Goal: Task Accomplishment & Management: Manage account settings

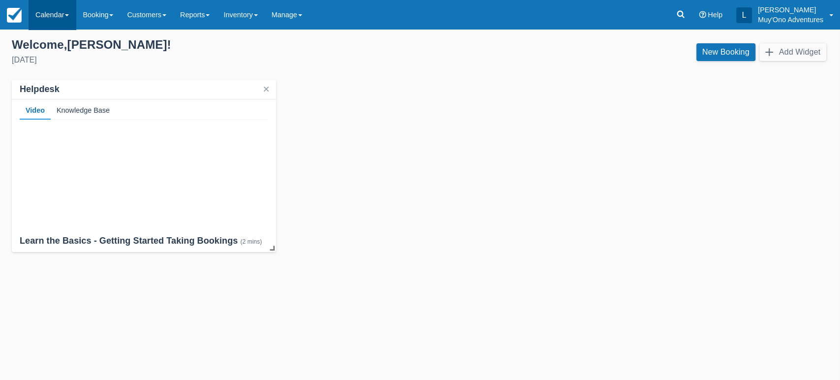
click at [65, 13] on link "Calendar" at bounding box center [52, 15] width 47 height 30
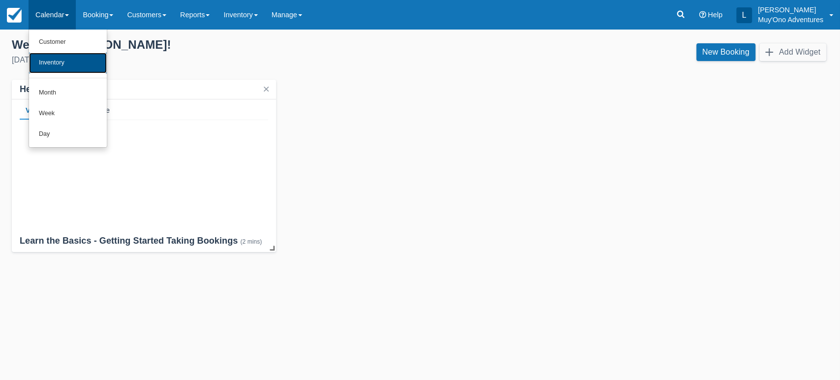
click at [66, 70] on link "Inventory" at bounding box center [68, 63] width 78 height 21
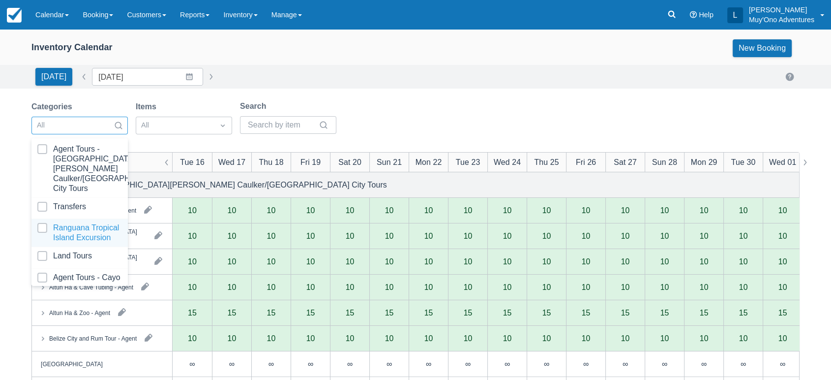
scroll to position [98, 0]
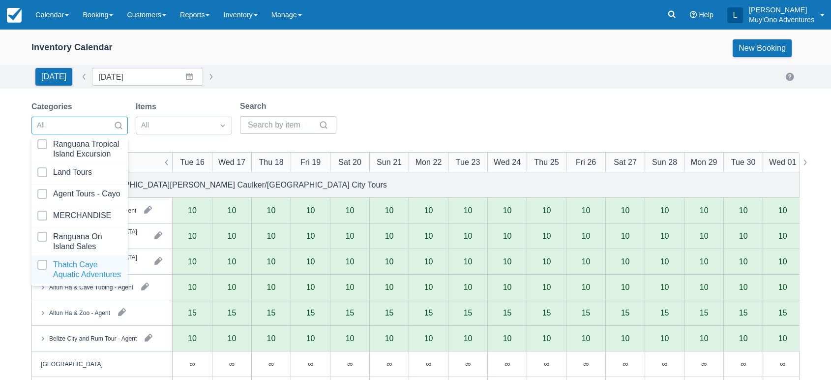
click at [43, 260] on div at bounding box center [79, 270] width 85 height 20
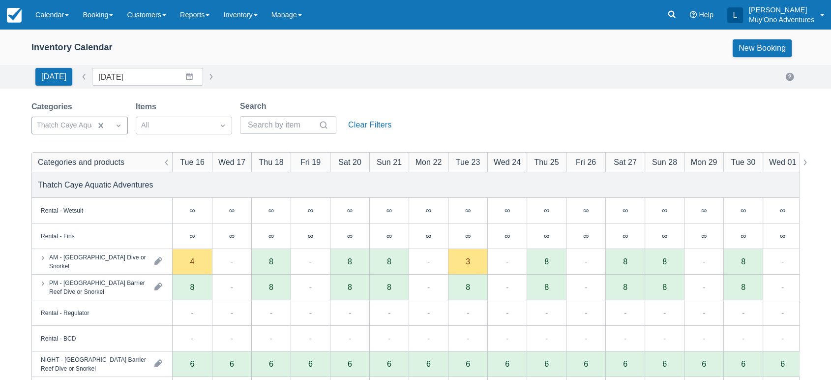
click at [462, 106] on div "Categories Thatch Caye Aquatic Adventures Items All Search Clear Filters" at bounding box center [415, 120] width 768 height 40
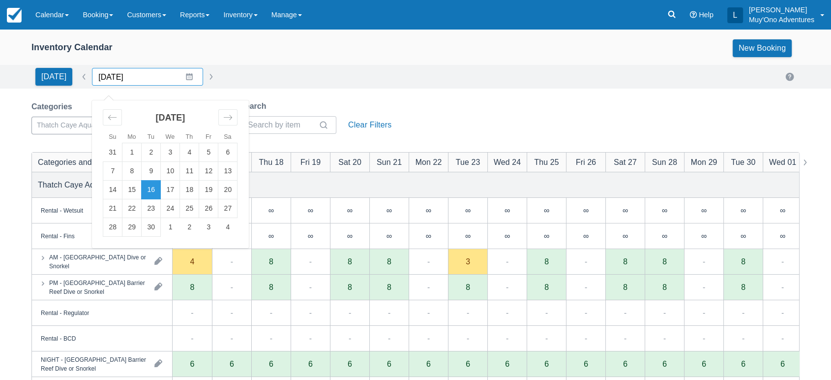
click at [185, 76] on input "[DATE]" at bounding box center [147, 77] width 111 height 18
click at [223, 121] on icon "Move forward to switch to the next month." at bounding box center [227, 117] width 9 height 9
click at [111, 172] on td "5" at bounding box center [112, 171] width 19 height 19
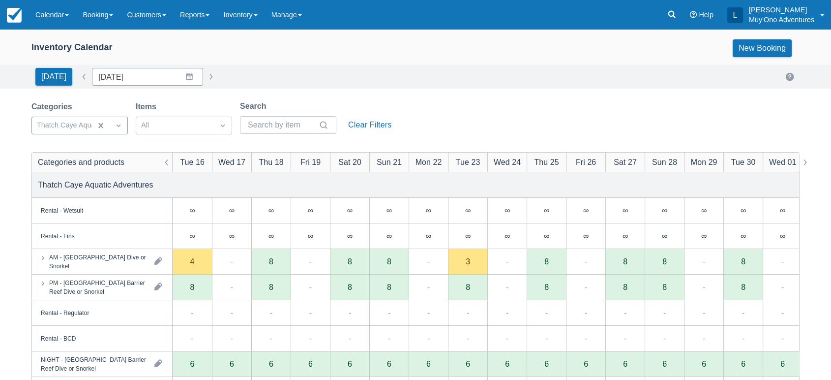
type input "10/05/25"
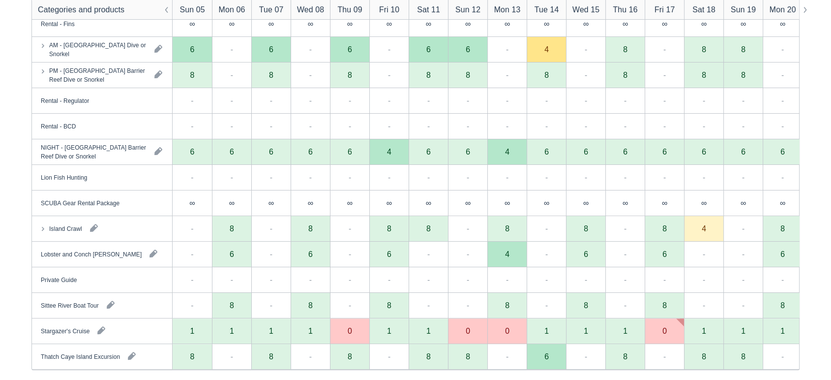
scroll to position [221, 0]
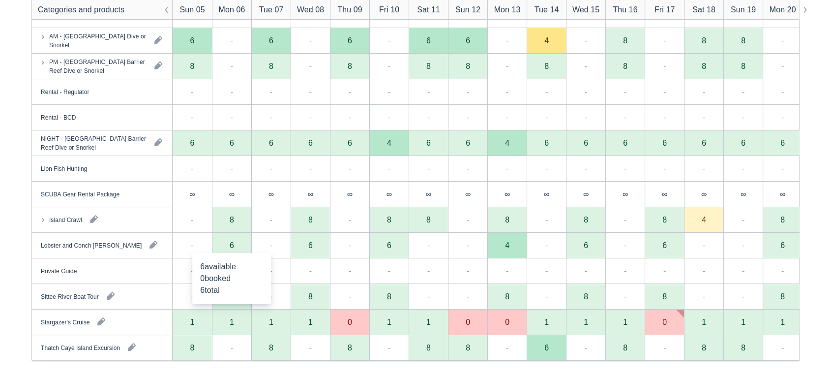
click at [231, 245] on div "6" at bounding box center [232, 245] width 4 height 8
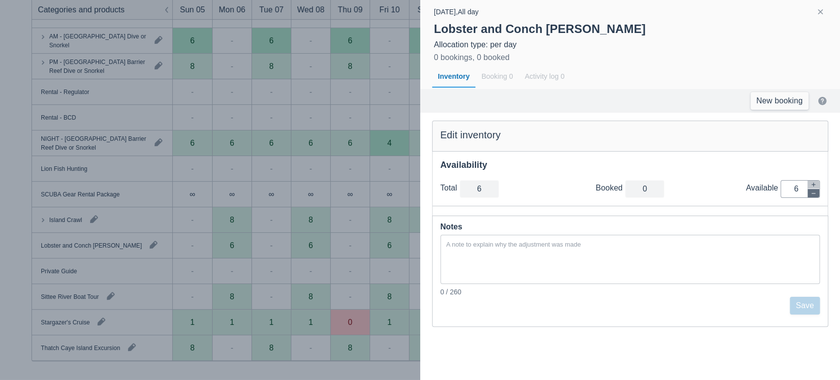
click at [812, 195] on icon "button" at bounding box center [813, 193] width 6 height 6
type input "5"
click at [812, 195] on icon "button" at bounding box center [813, 193] width 6 height 6
type input "4"
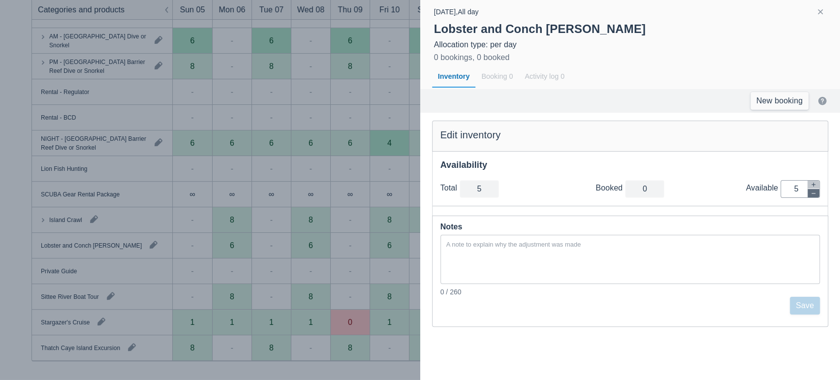
type input "4"
click at [812, 195] on icon "button" at bounding box center [813, 193] width 6 height 6
type input "3"
click at [812, 195] on icon "button" at bounding box center [813, 193] width 6 height 6
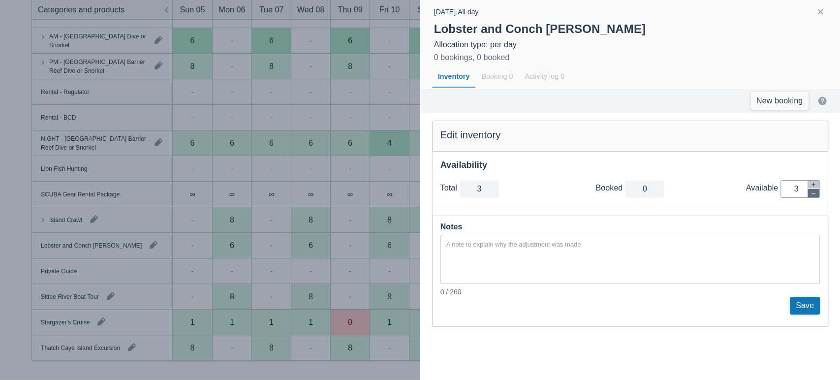
type input "2"
click at [812, 195] on icon "button" at bounding box center [813, 193] width 6 height 6
type input "1"
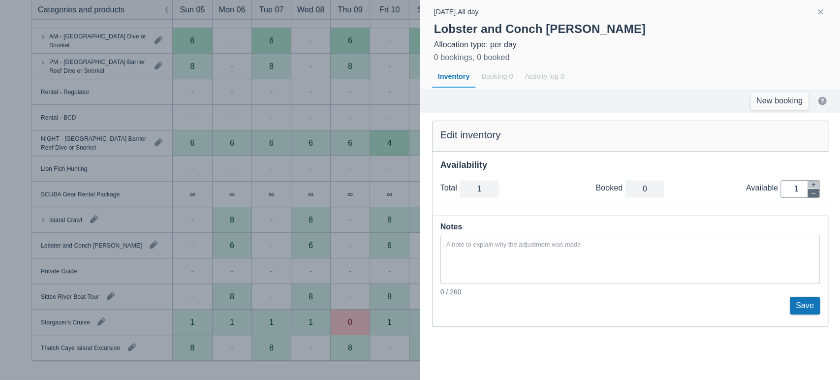
click at [812, 195] on icon "button" at bounding box center [813, 193] width 6 height 6
type input "0"
click at [606, 254] on textarea at bounding box center [630, 259] width 380 height 47
type textarea "d"
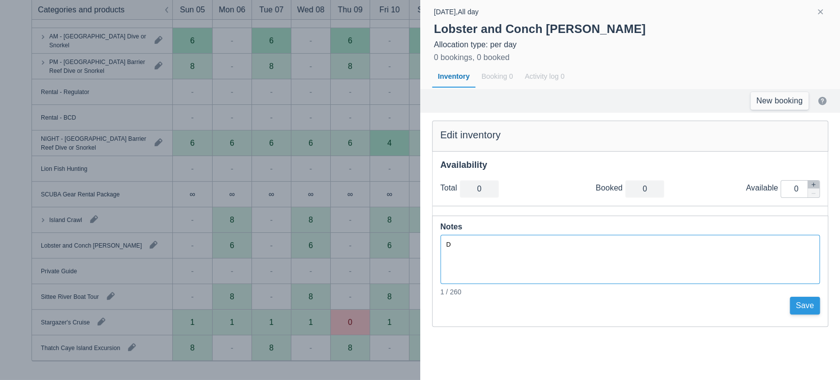
type textarea "D"
click at [809, 310] on button "Save" at bounding box center [805, 306] width 30 height 18
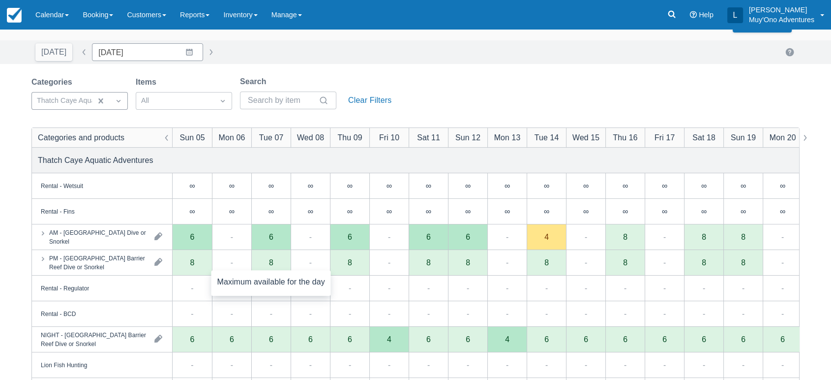
scroll to position [24, 0]
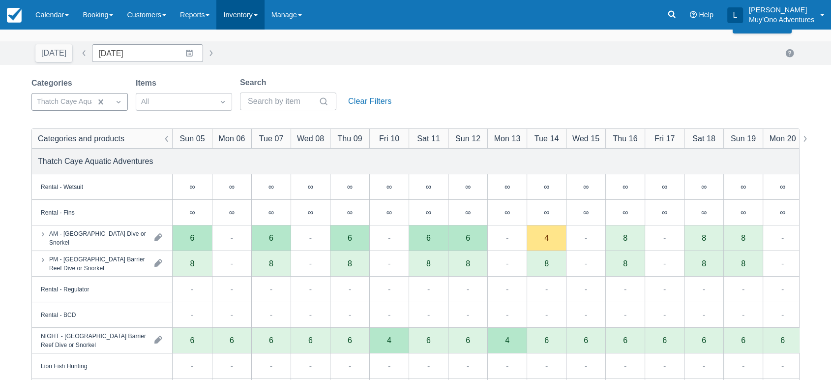
click at [254, 14] on link "Inventory" at bounding box center [240, 15] width 48 height 30
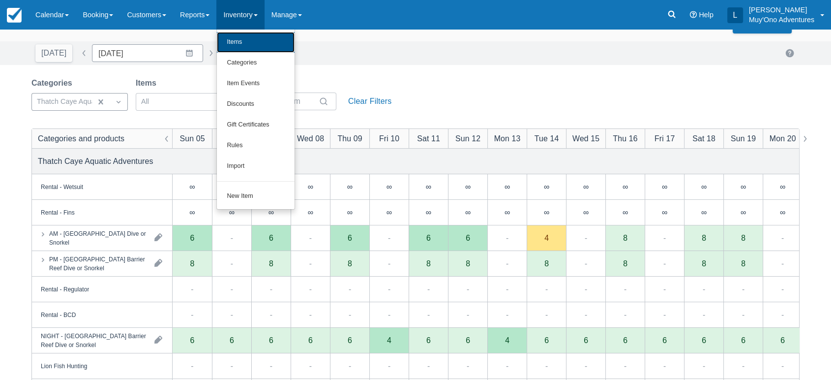
click at [260, 39] on link "Items" at bounding box center [256, 42] width 78 height 21
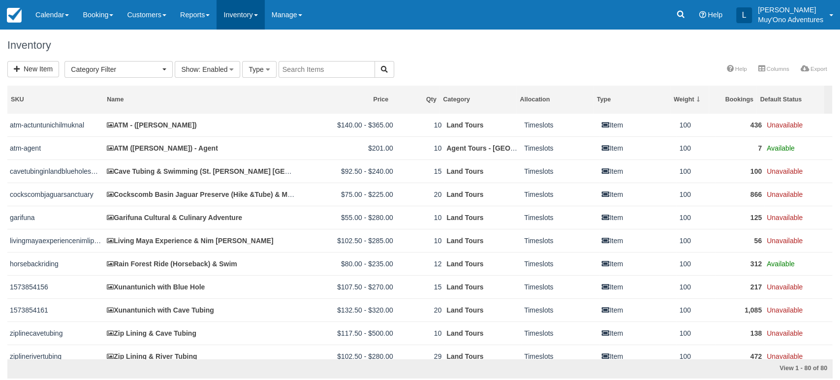
click at [263, 11] on link "Inventory" at bounding box center [240, 15] width 48 height 30
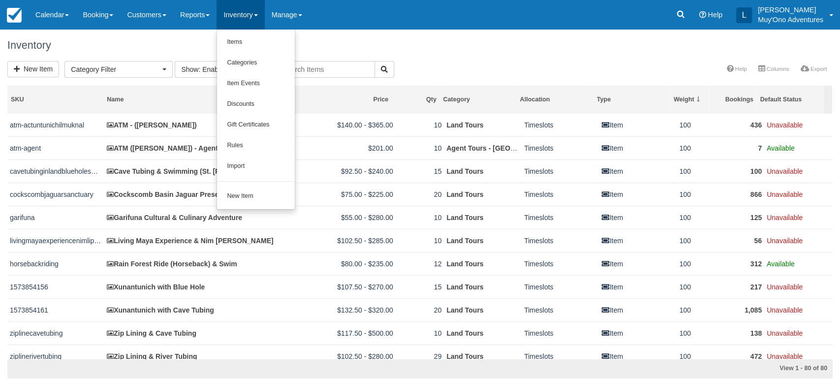
click at [180, 45] on h1 "Inventory" at bounding box center [419, 45] width 825 height 12
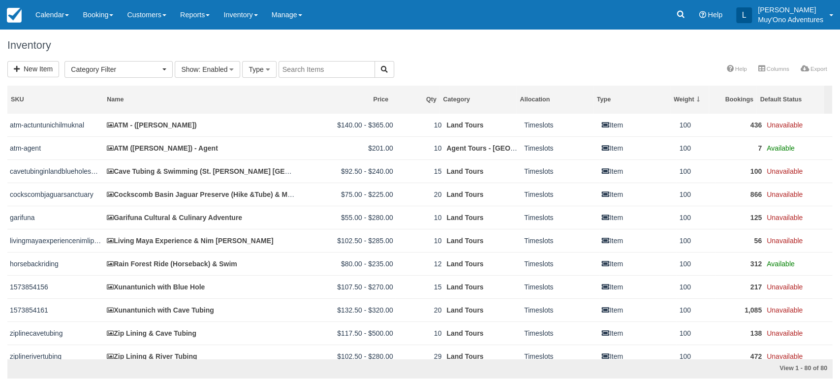
click at [168, 60] on div "Inventory" at bounding box center [420, 45] width 840 height 31
click at [165, 65] on button "Category Filter" at bounding box center [118, 69] width 108 height 17
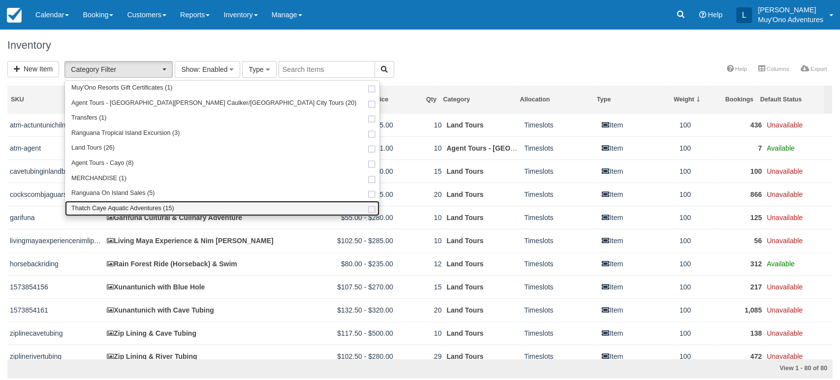
click at [116, 204] on span "Thatch Caye Aquatic Adventures (15)" at bounding box center [122, 208] width 103 height 9
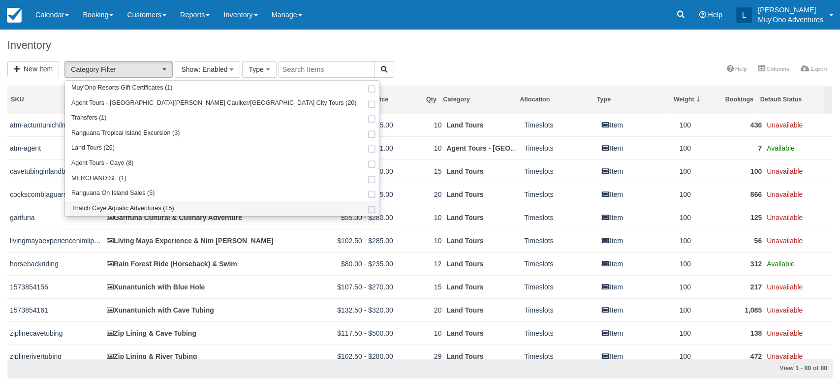
select select "64"
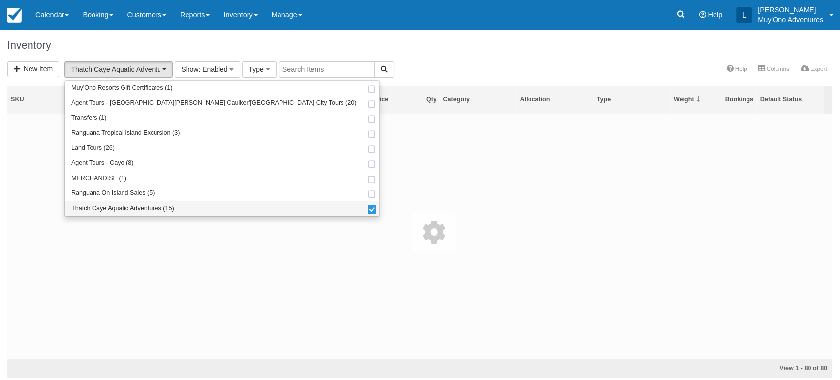
scroll to position [63, 0]
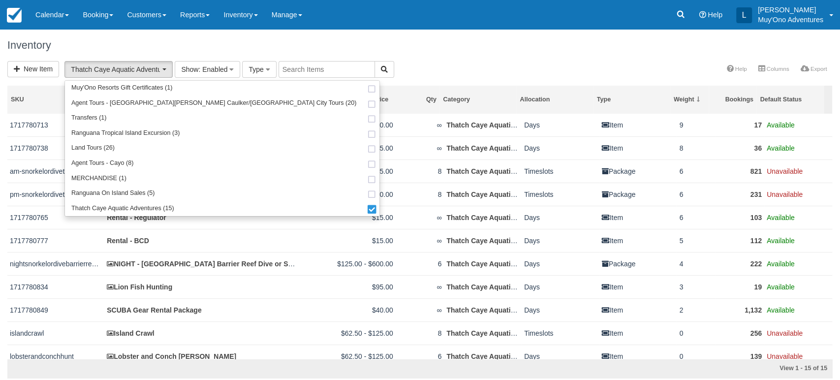
click at [453, 57] on div "Inventory" at bounding box center [420, 45] width 840 height 31
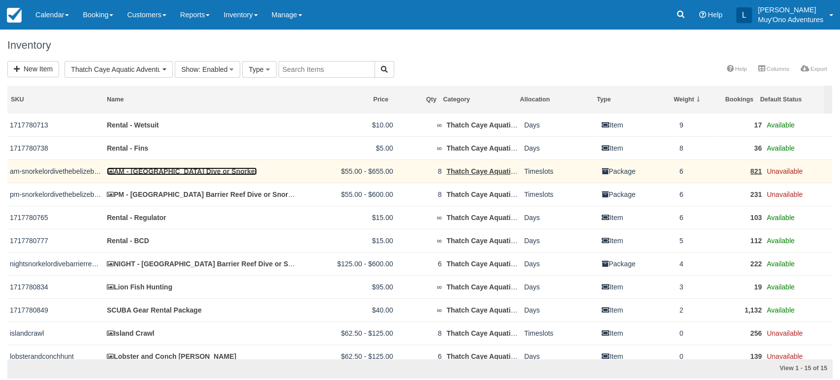
click at [162, 169] on link "AM - [GEOGRAPHIC_DATA] Dive or Snorkel" at bounding box center [182, 171] width 150 height 8
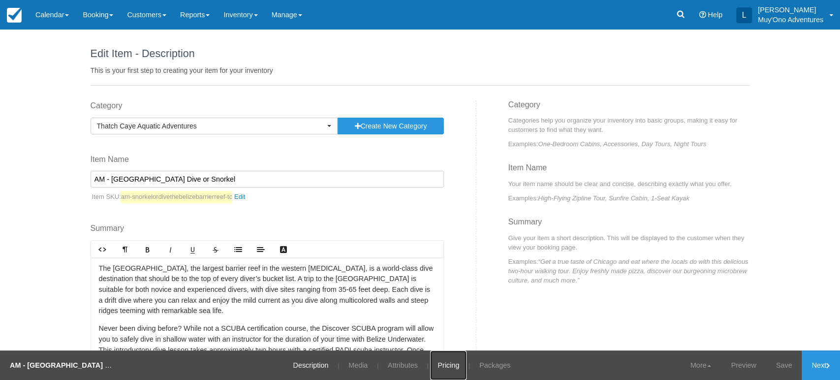
click at [446, 359] on link "Pricing" at bounding box center [448, 365] width 36 height 30
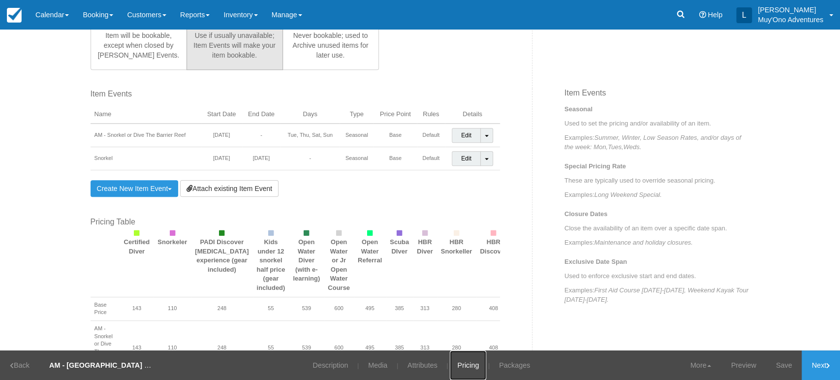
scroll to position [630, 0]
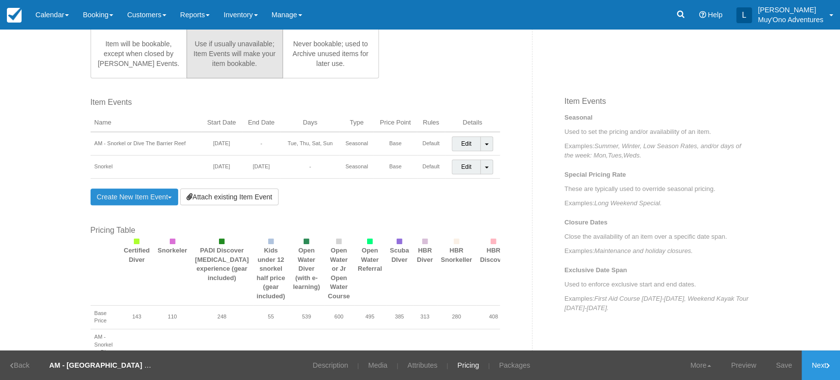
click at [164, 196] on link "Create New Item Event Toggle Dropdown" at bounding box center [135, 196] width 88 height 17
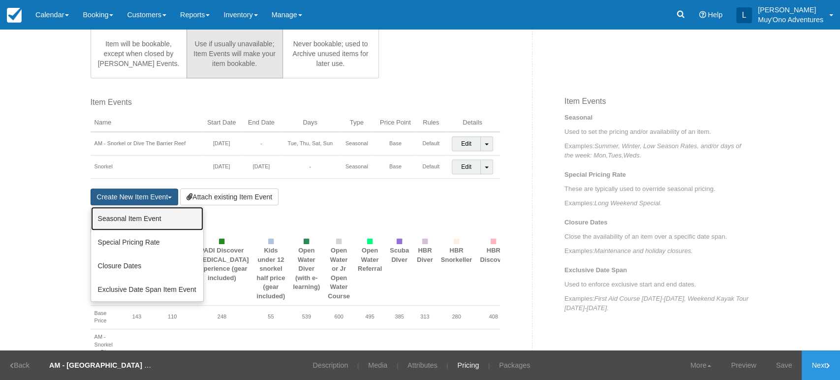
click at [147, 219] on link "Seasonal Item Event" at bounding box center [147, 219] width 112 height 24
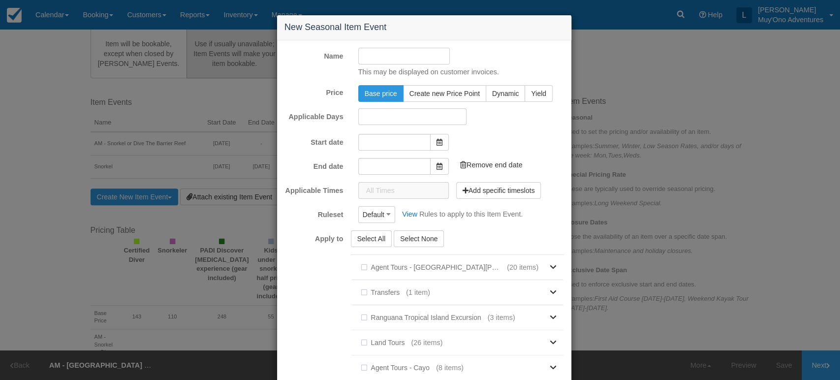
type input "[DATE]"
type input "10/16/25"
click at [413, 54] on input "Name" at bounding box center [404, 56] width 92 height 17
type input "DIVE"
click at [370, 93] on span "Base price" at bounding box center [381, 94] width 32 height 8
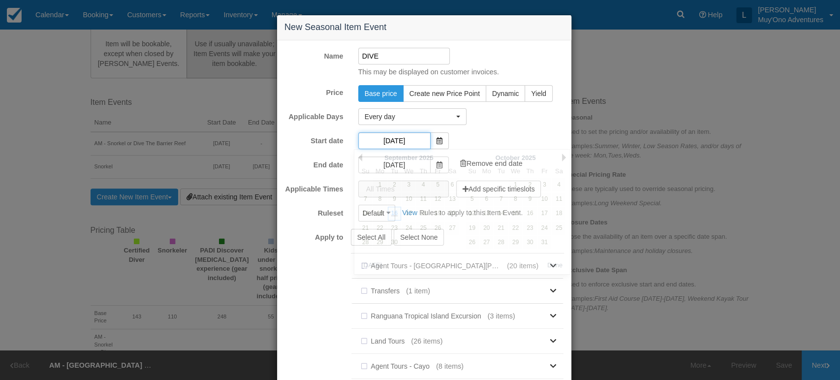
click at [411, 141] on input "[DATE]" at bounding box center [394, 140] width 72 height 17
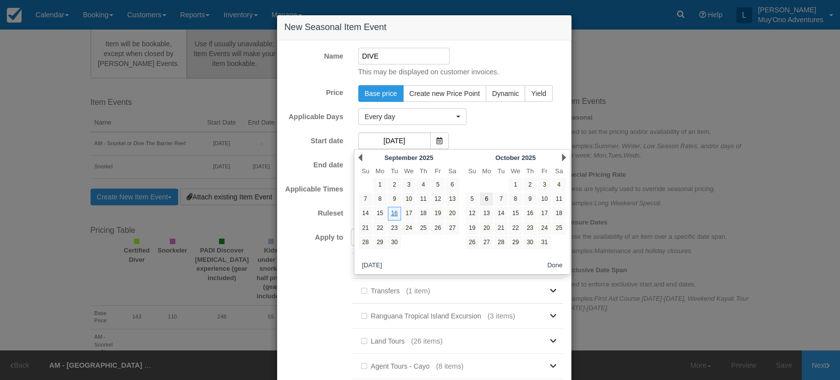
click at [489, 199] on link "6" at bounding box center [486, 198] width 13 height 13
type input "[DATE]"
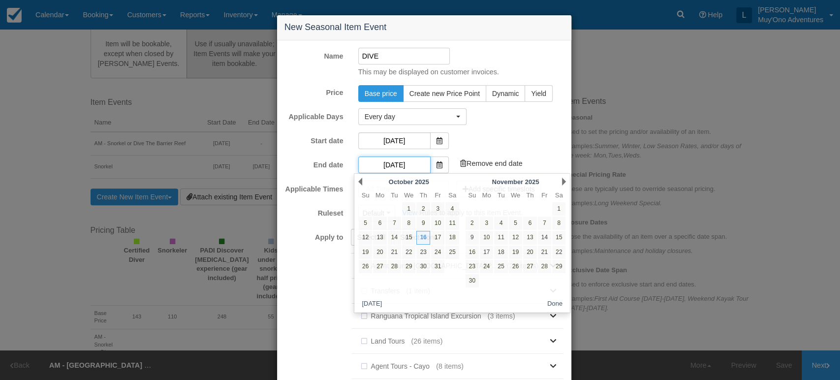
click at [398, 166] on input "10/16/25" at bounding box center [394, 164] width 72 height 17
click at [382, 223] on link "6" at bounding box center [379, 222] width 13 height 13
type input "[DATE]"
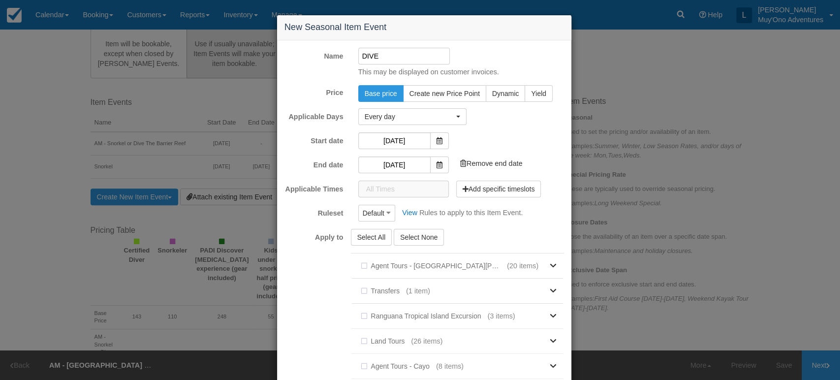
scroll to position [137, 0]
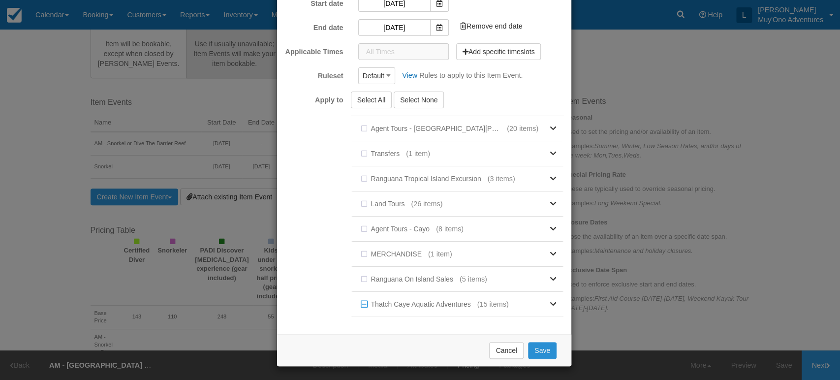
click at [535, 350] on button "Save" at bounding box center [542, 350] width 29 height 17
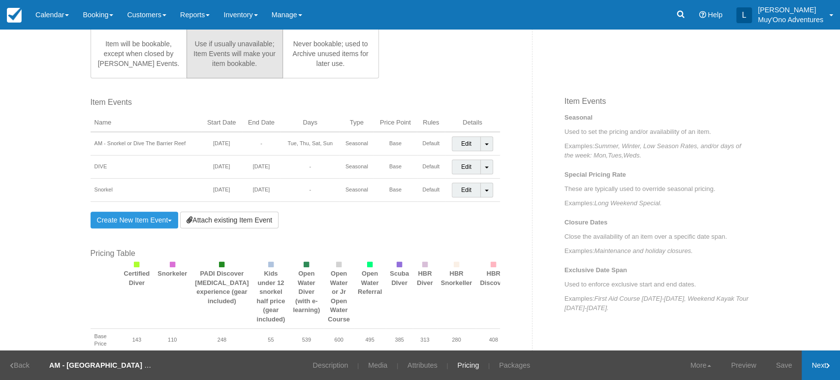
click at [817, 363] on link "Next" at bounding box center [820, 365] width 38 height 30
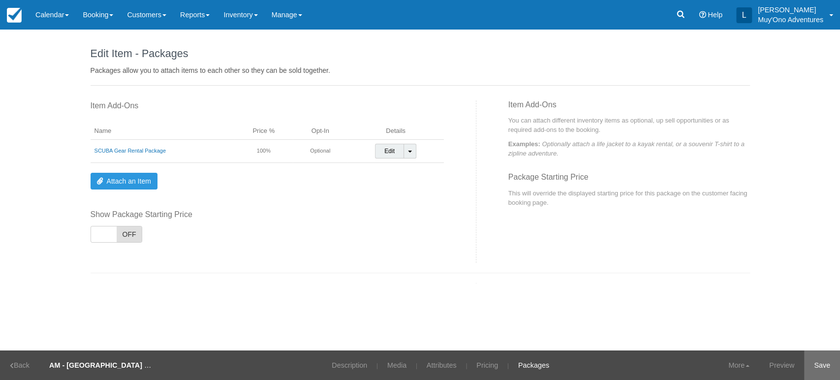
click at [817, 364] on link "Save" at bounding box center [822, 365] width 36 height 30
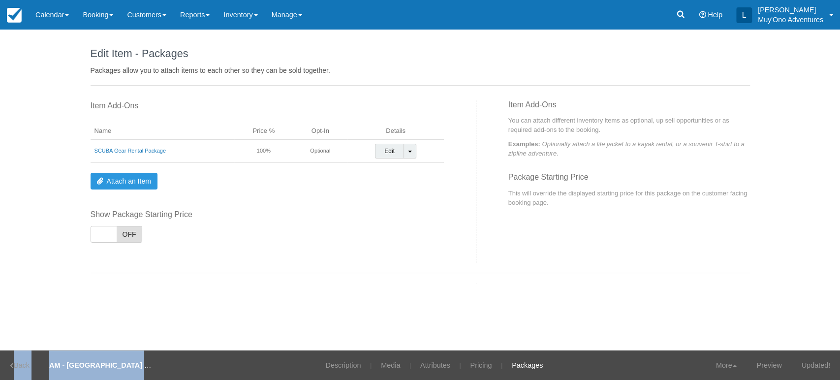
drag, startPoint x: 817, startPoint y: 364, endPoint x: 307, endPoint y: 137, distance: 558.0
click at [307, 137] on body "Menu Calendar Customer Inventory Month Week Day Booking Daily Manifest Daily Li…" at bounding box center [420, 190] width 840 height 380
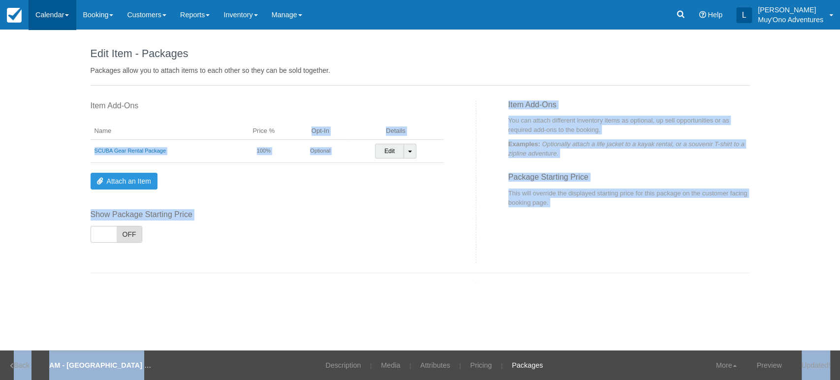
click at [66, 15] on link "Calendar" at bounding box center [52, 15] width 47 height 30
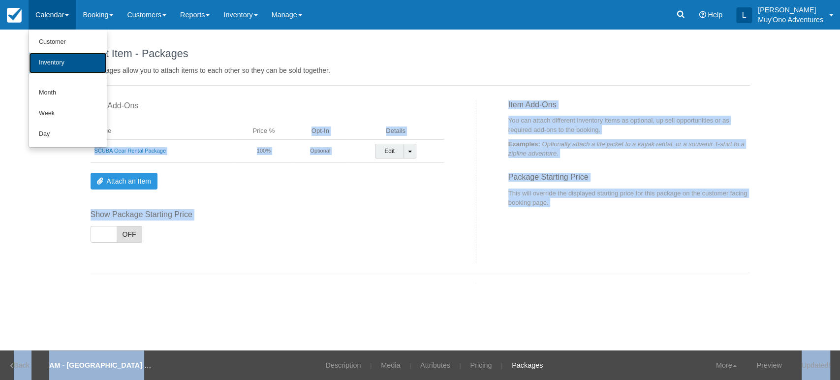
click at [53, 58] on link "Inventory" at bounding box center [68, 63] width 78 height 21
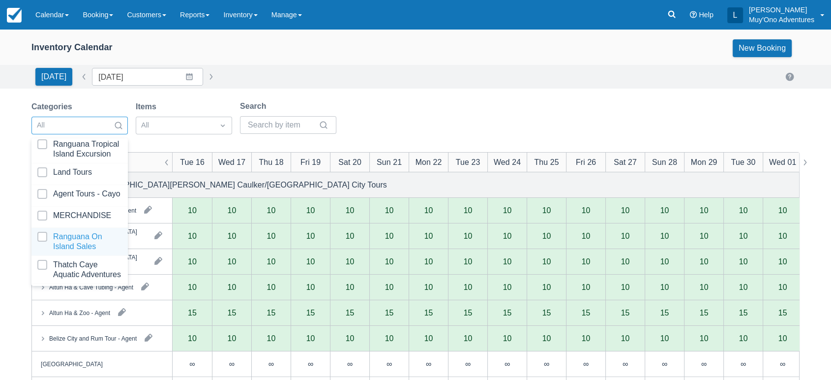
scroll to position [97, 0]
click at [61, 260] on div at bounding box center [79, 270] width 85 height 20
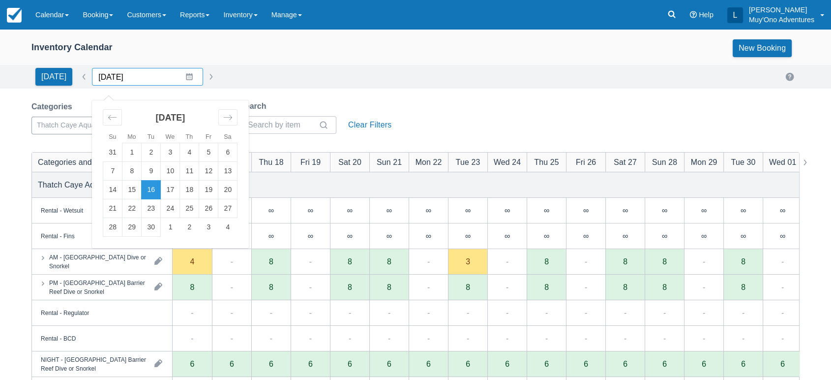
click at [185, 74] on input "[DATE]" at bounding box center [147, 77] width 111 height 18
click at [226, 121] on icon "Move forward to switch to the next month." at bounding box center [227, 117] width 9 height 9
click at [130, 175] on td "6" at bounding box center [131, 171] width 19 height 19
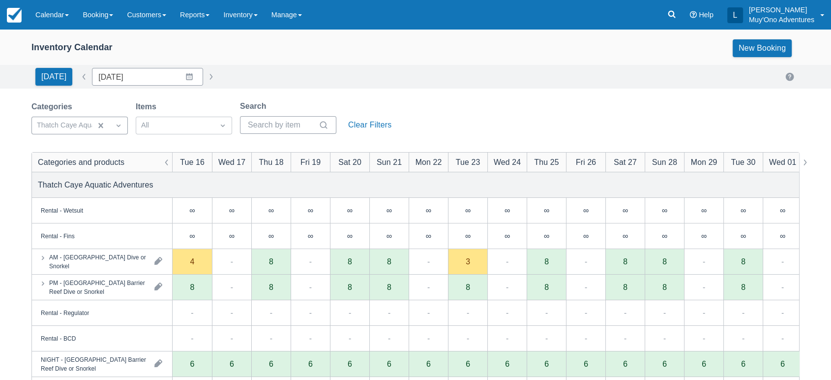
type input "[DATE]"
